Goal: Contribute content: Contribute content

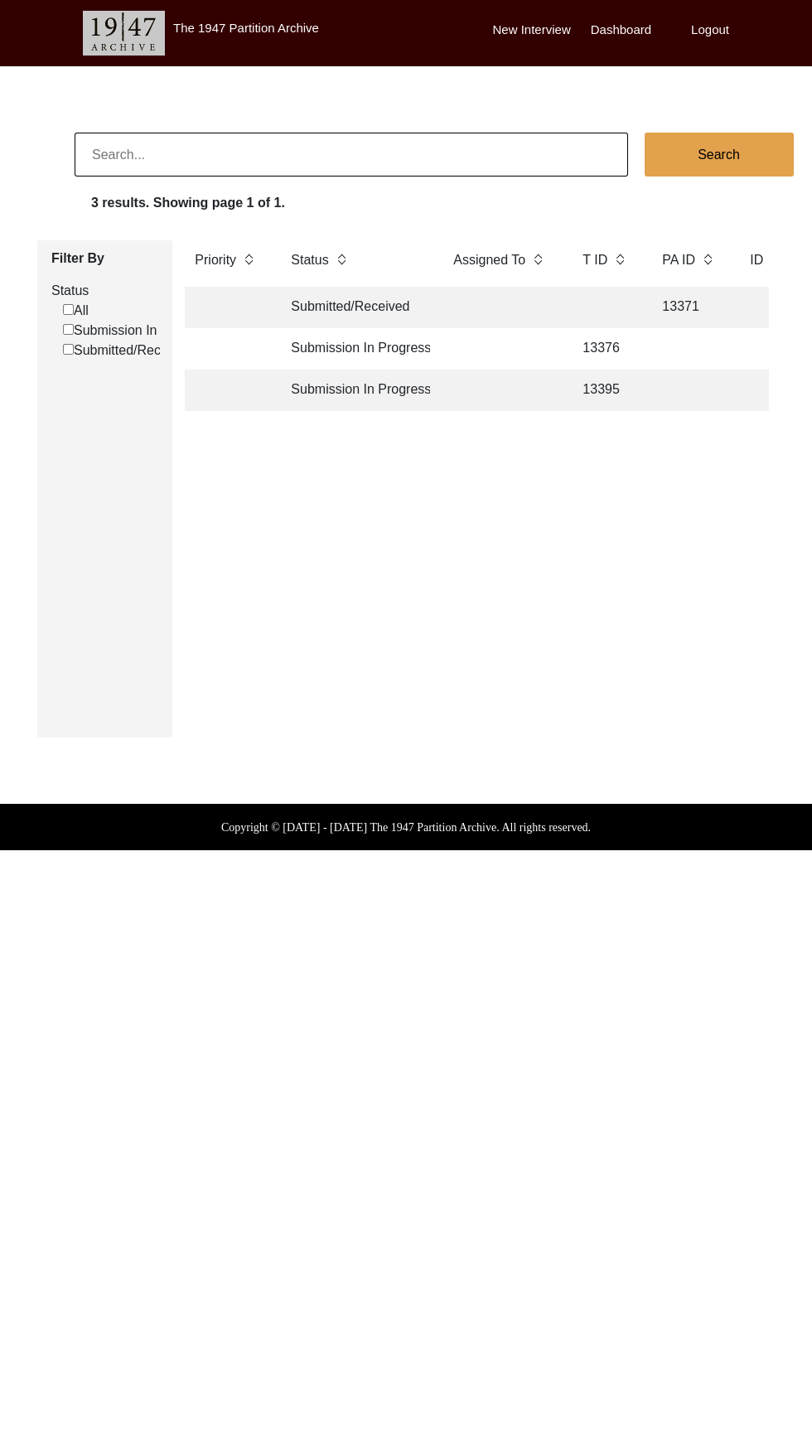
click at [613, 401] on td "13395" at bounding box center [605, 390] width 66 height 41
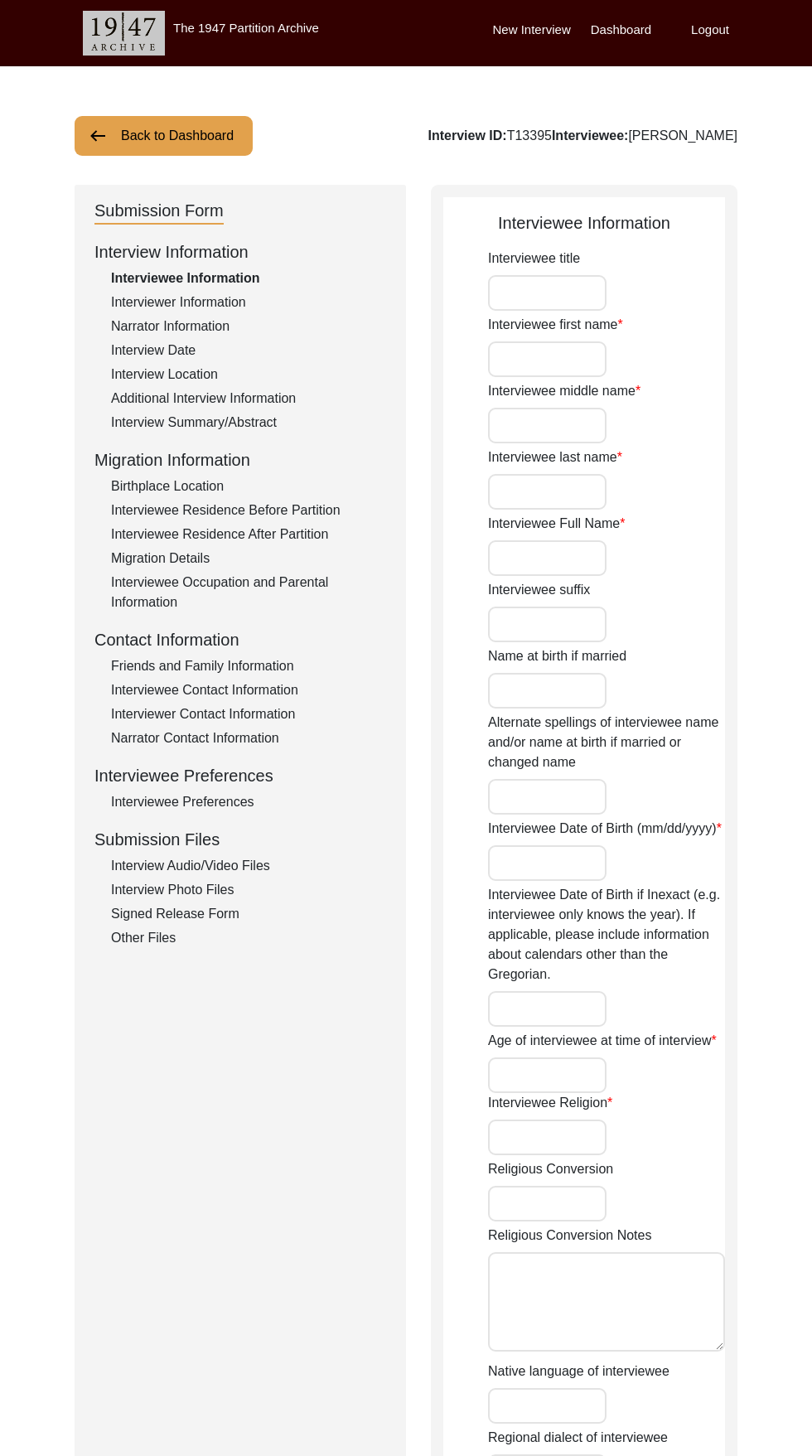
type input "Sudarshan"
type input "[PERSON_NAME]"
type input "[DATE]"
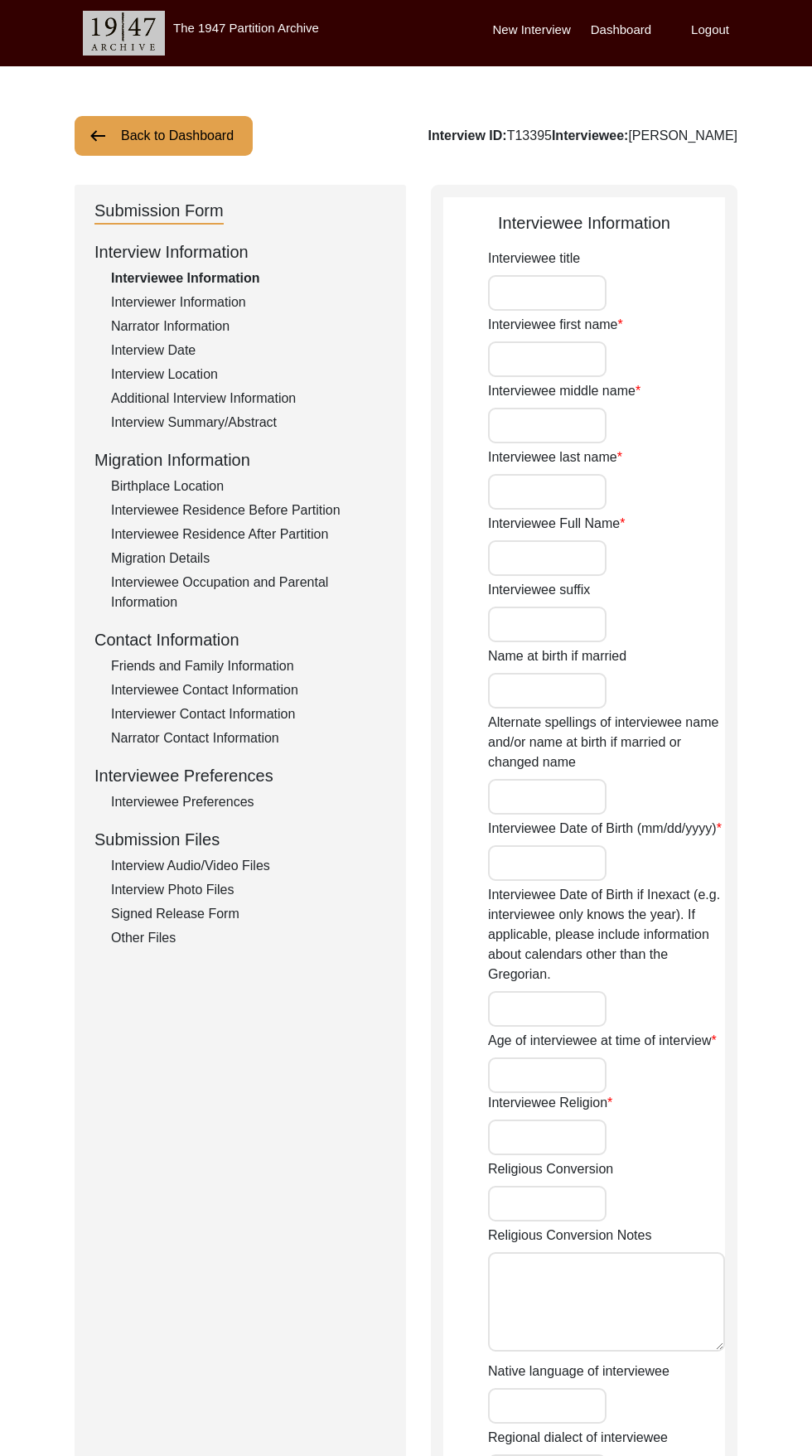
type input "82"
type input "[DEMOGRAPHIC_DATA]"
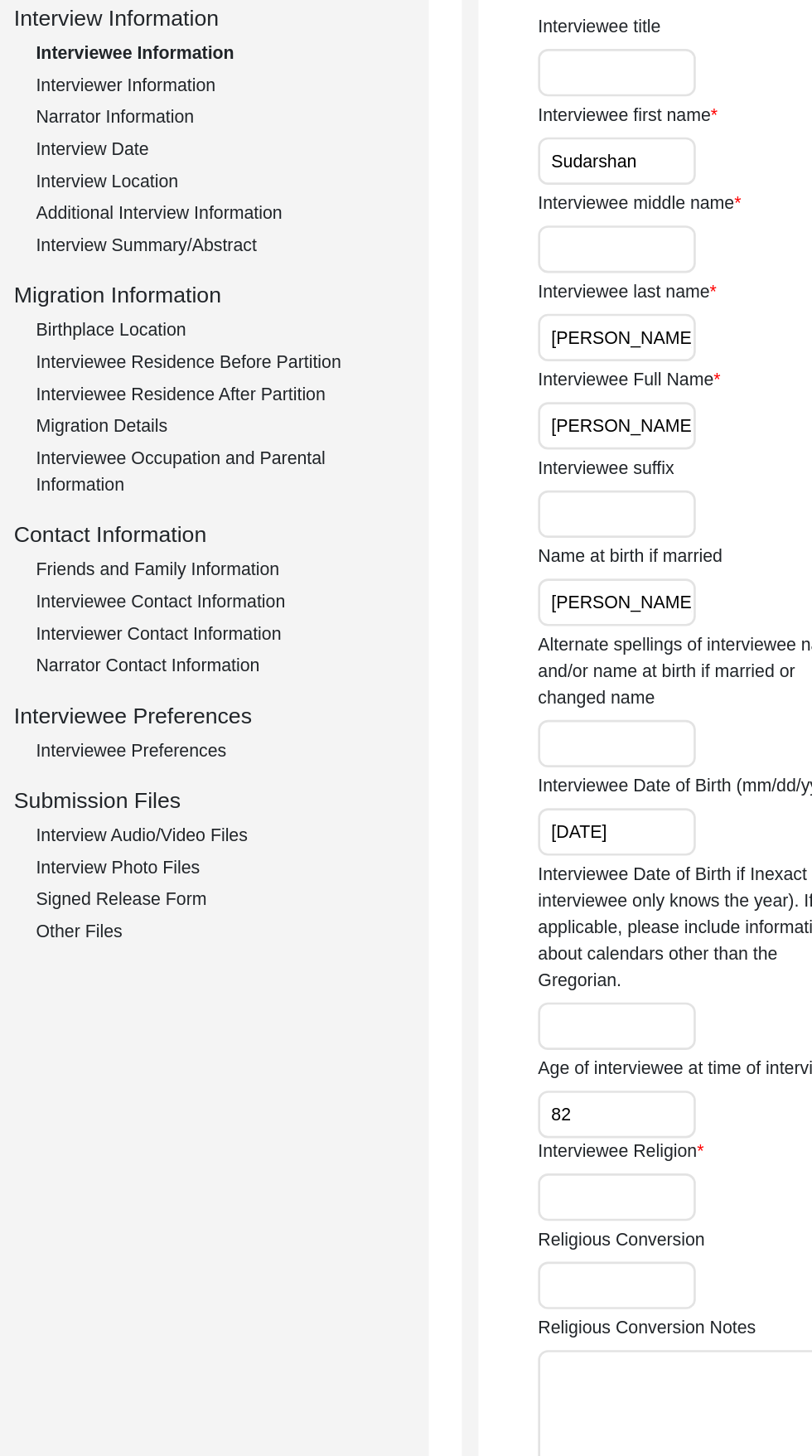
click at [252, 801] on div "Interview Audio/Video Files" at bounding box center [249, 808] width 275 height 20
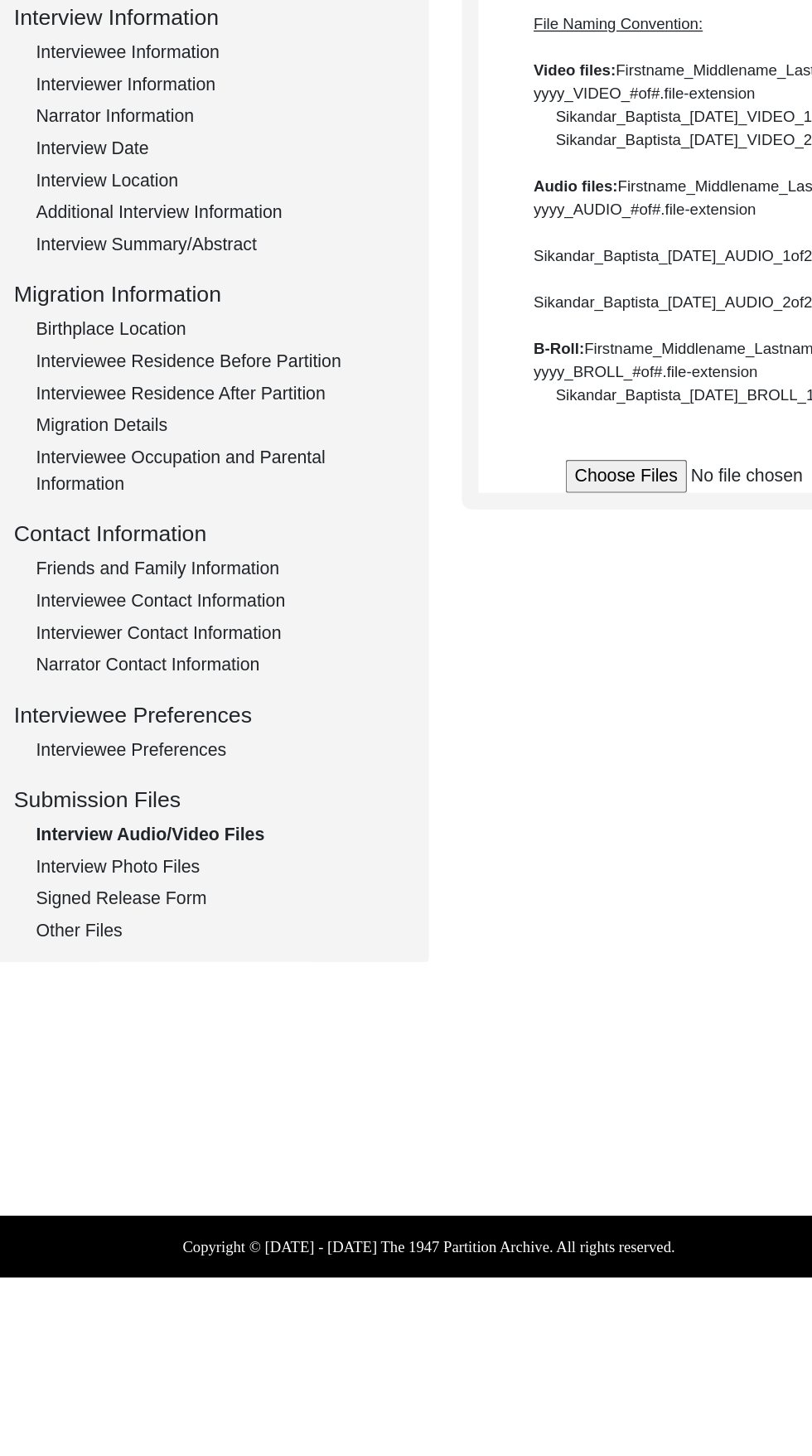
click at [531, 609] on input "file" at bounding box center [634, 596] width 251 height 25
type input "C:\fakepath\Sudarshan_Nagpal_[DATE]_VIDEO_2of2.mp4"
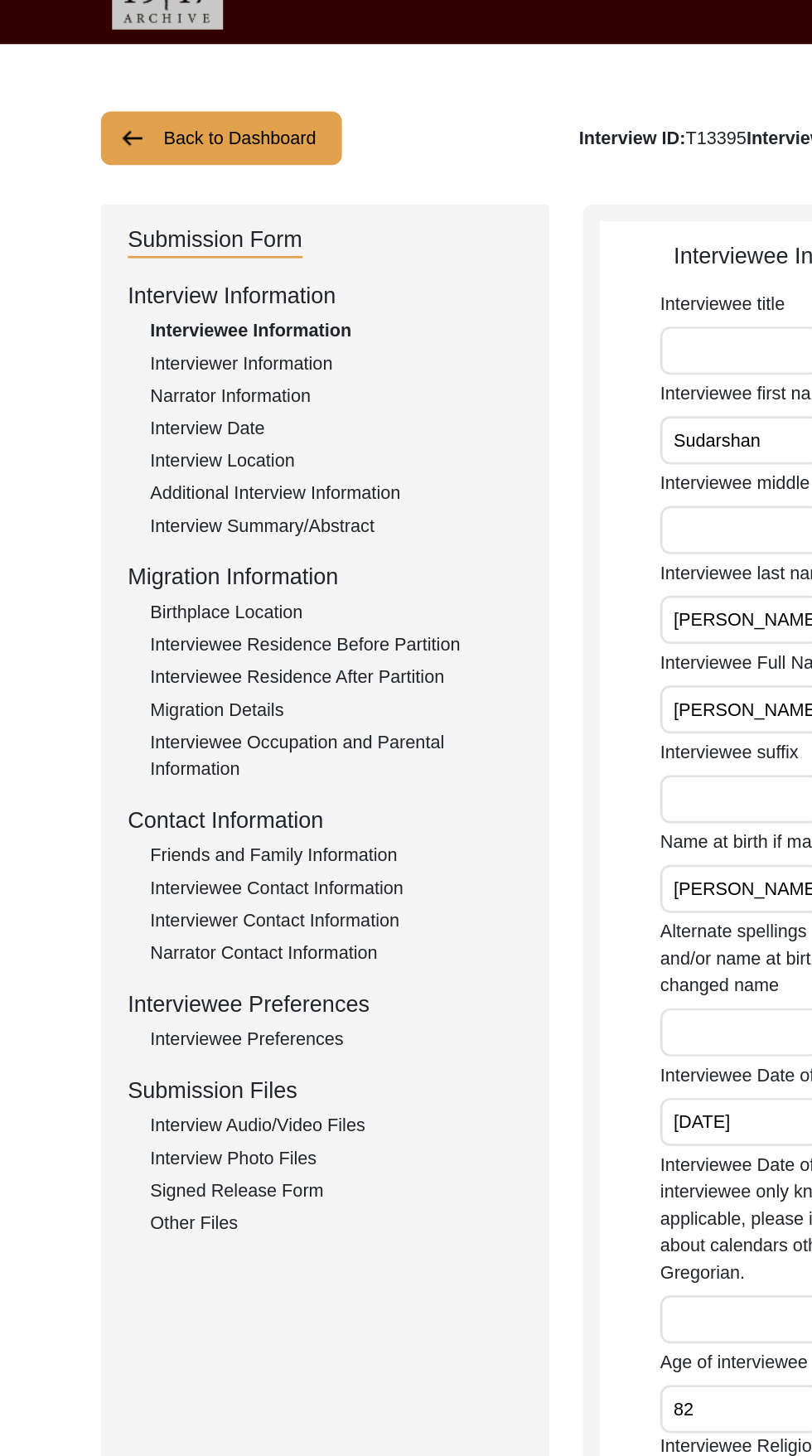
click at [245, 870] on div "Interview Audio/Video Files" at bounding box center [249, 866] width 275 height 20
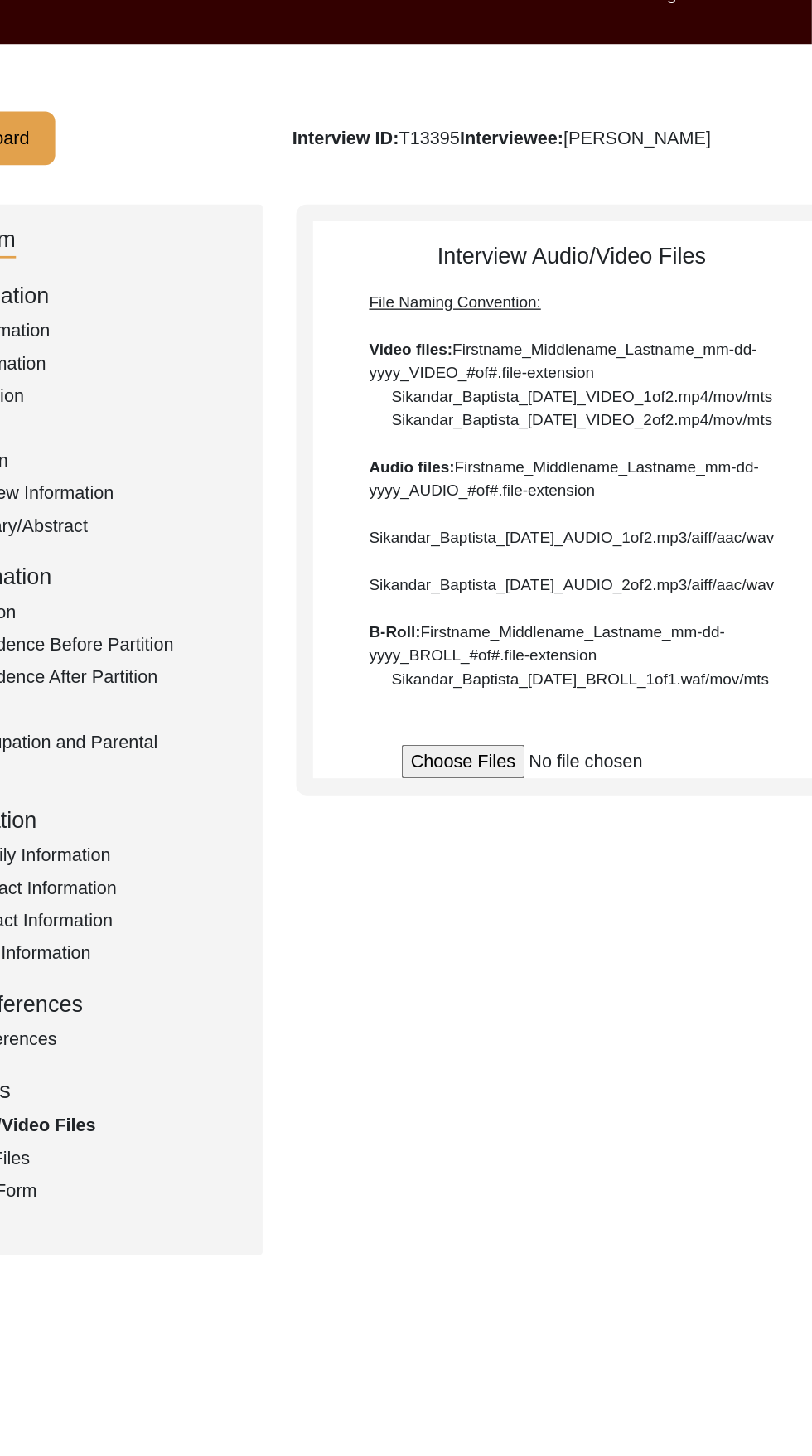
click at [540, 609] on input "file" at bounding box center [634, 596] width 251 height 25
type input "C:\fakepath\Sudarshan_Nagpal_[DATE]_VIDEO_2of2.mp4"
